Goal: Transaction & Acquisition: Purchase product/service

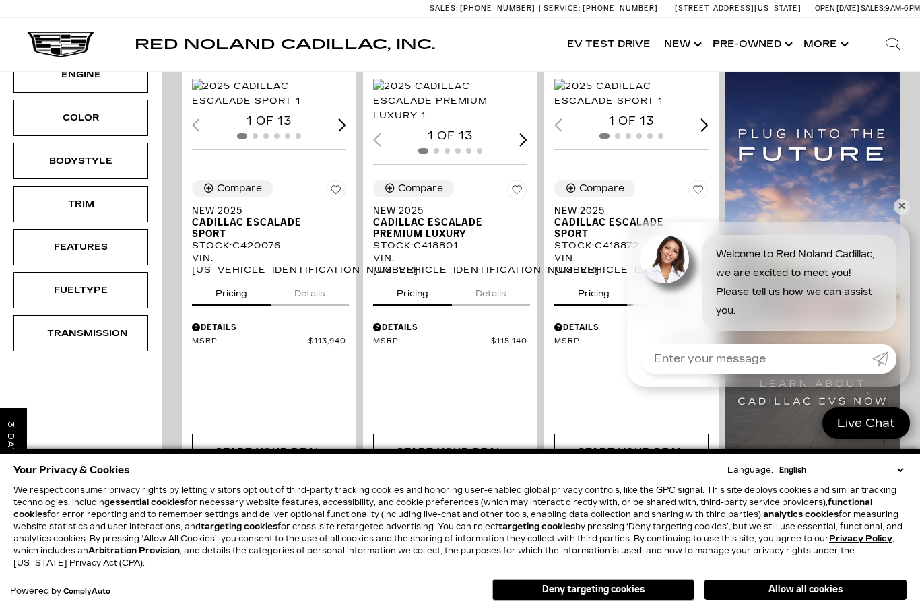
scroll to position [350, 0]
click at [906, 201] on link "✕" at bounding box center [902, 207] width 16 height 16
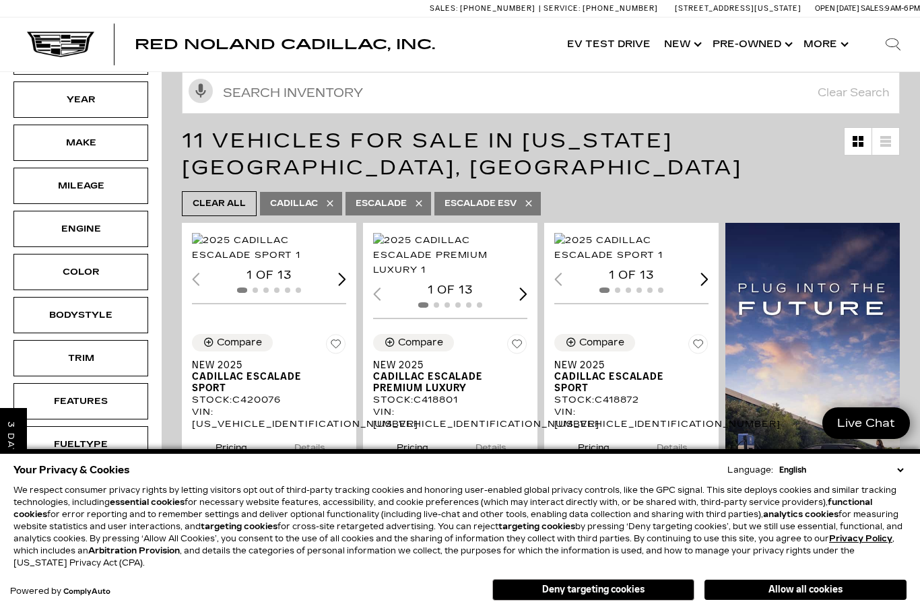
scroll to position [160, 0]
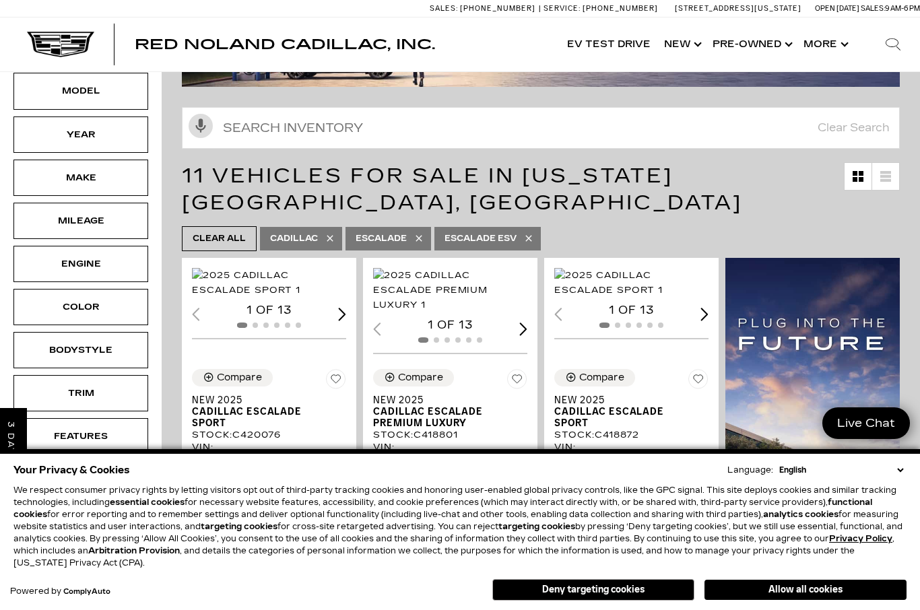
click at [769, 32] on link "Show Pre-Owned" at bounding box center [751, 45] width 91 height 54
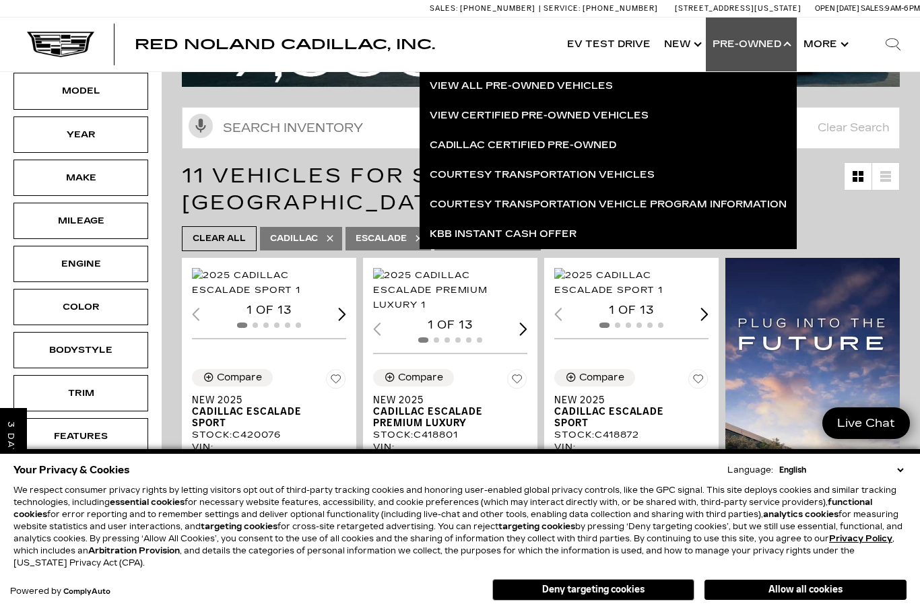
click at [585, 75] on link "View All Pre-Owned Vehicles" at bounding box center [608, 86] width 377 height 30
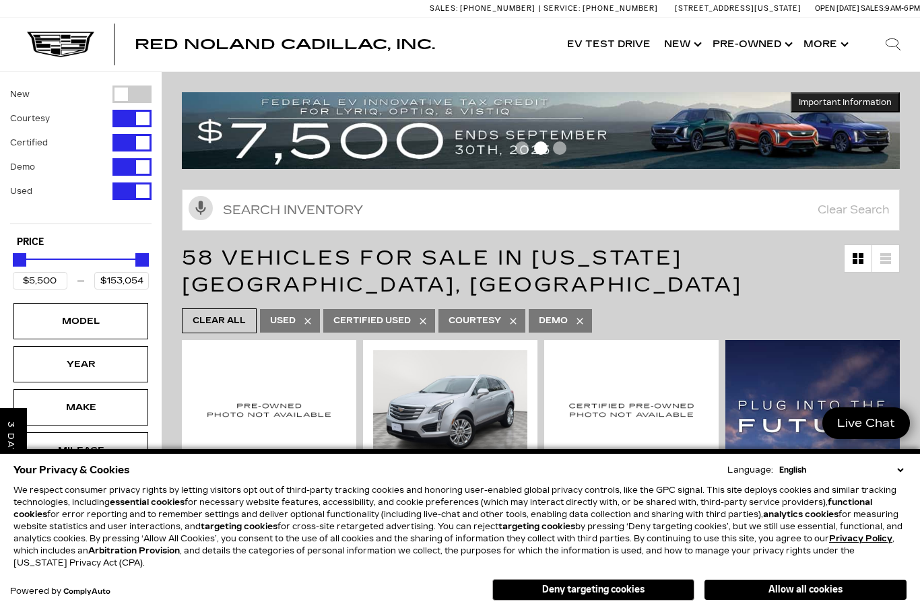
click at [777, 30] on link "Show Pre-Owned" at bounding box center [751, 45] width 91 height 54
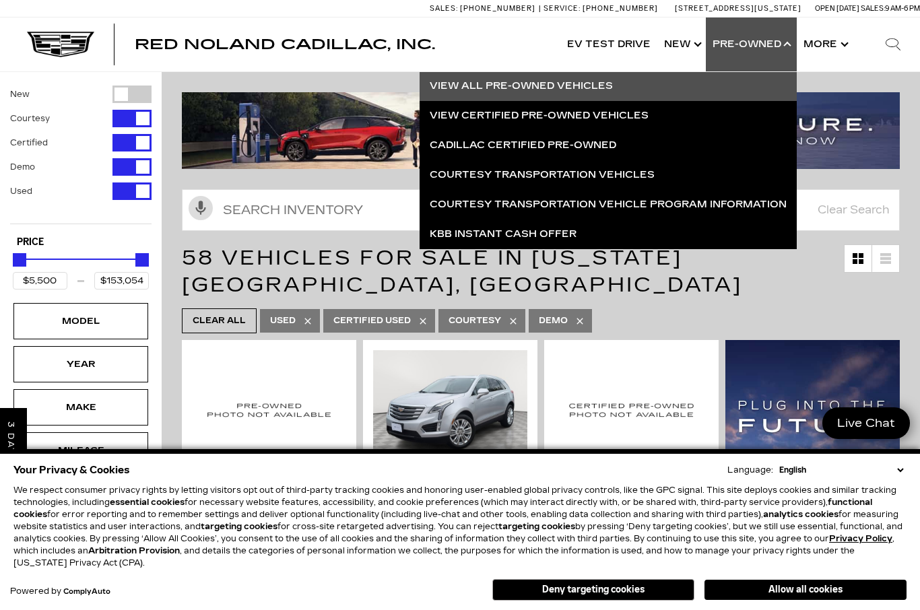
click at [593, 141] on link "Cadillac Certified Pre-Owned" at bounding box center [608, 146] width 377 height 30
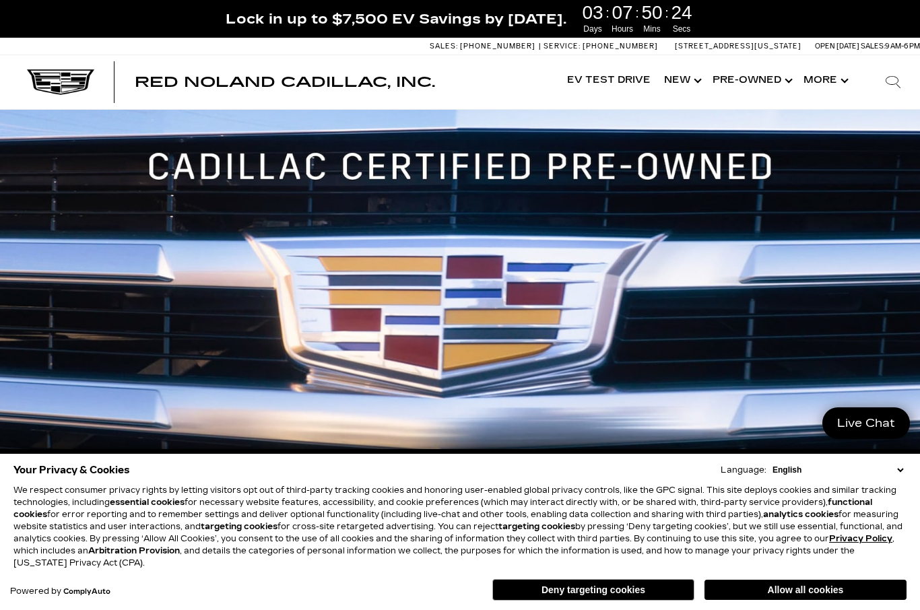
click at [893, 450] on div "Your Privacy & Cookies Language: English Spanish / Español English / [GEOGRAPHI…" at bounding box center [460, 529] width 920 height 161
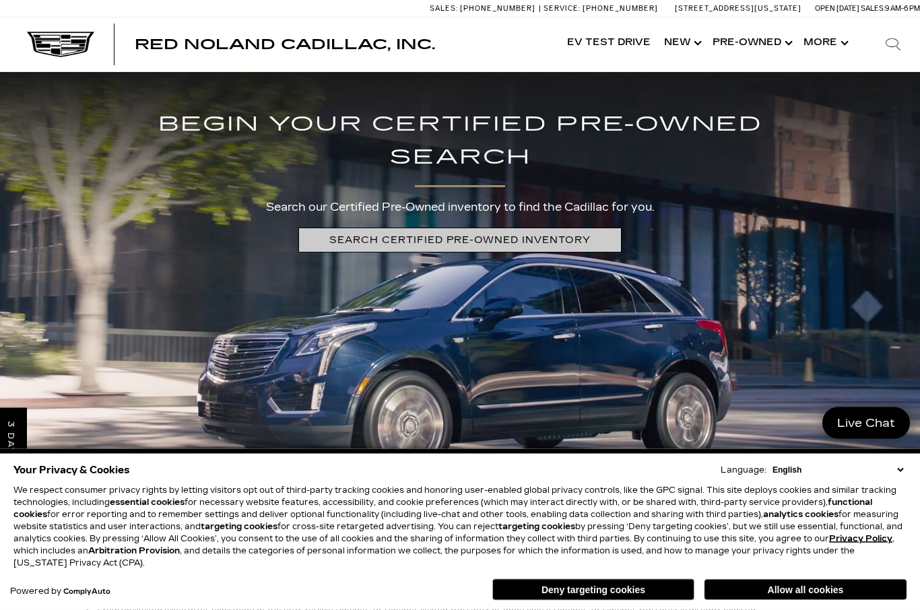
scroll to position [2661, 0]
click at [476, 253] on link "SEARCH CERTIFIED PRE-OWNED INVENTORY" at bounding box center [459, 240] width 323 height 25
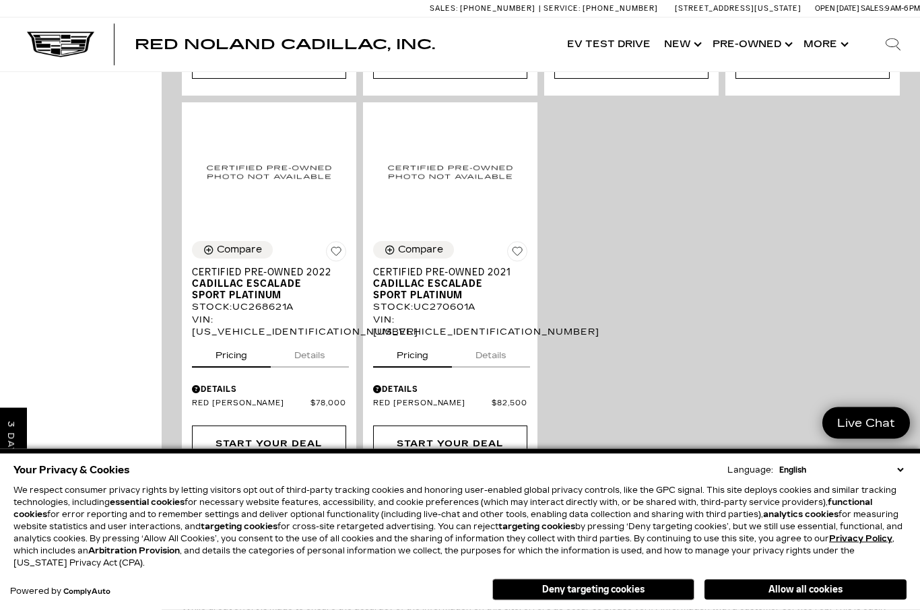
scroll to position [1176, 0]
click at [331, 241] on icon at bounding box center [336, 251] width 20 height 21
click at [283, 436] on div "Start Your Deal" at bounding box center [269, 443] width 106 height 15
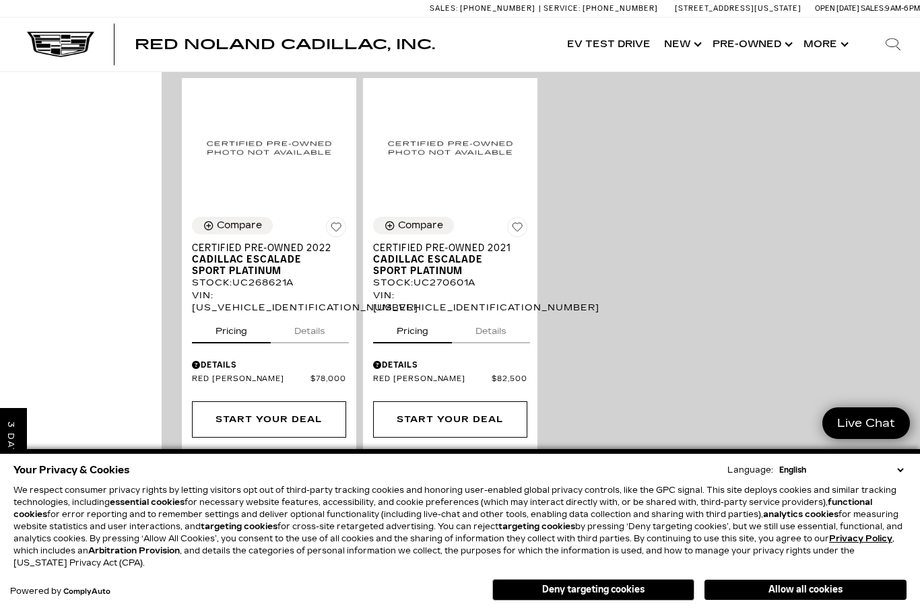
click at [455, 412] on div "Start Your Deal" at bounding box center [450, 419] width 106 height 15
